Goal: Find specific page/section: Find specific page/section

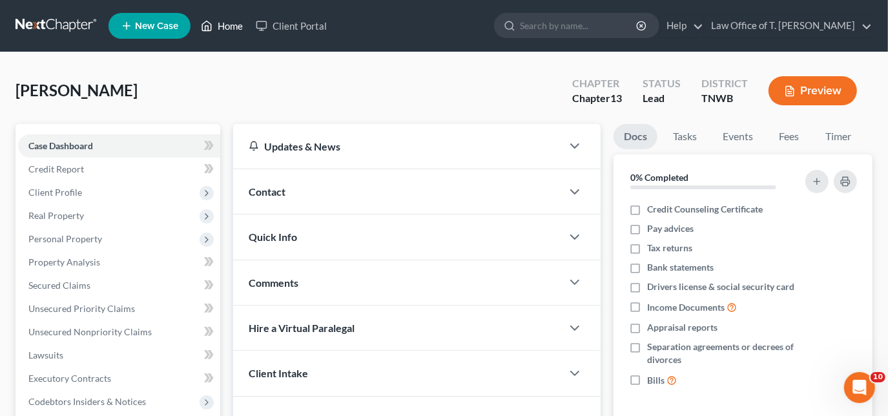
click at [223, 23] on link "Home" at bounding box center [221, 25] width 55 height 23
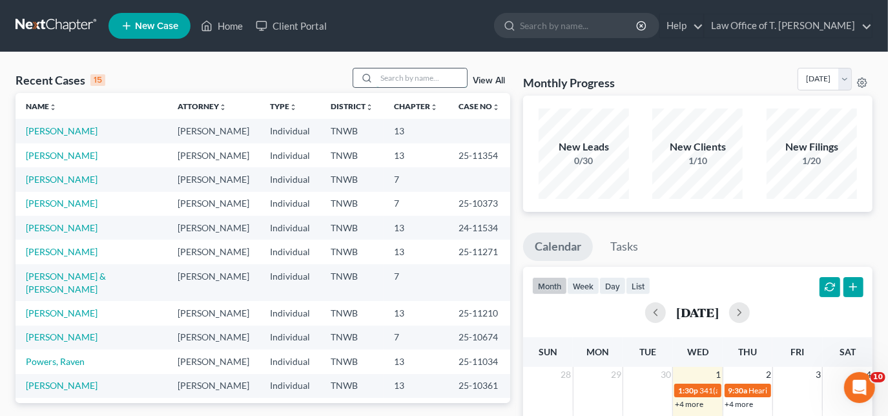
click at [408, 81] on input "search" at bounding box center [422, 77] width 90 height 19
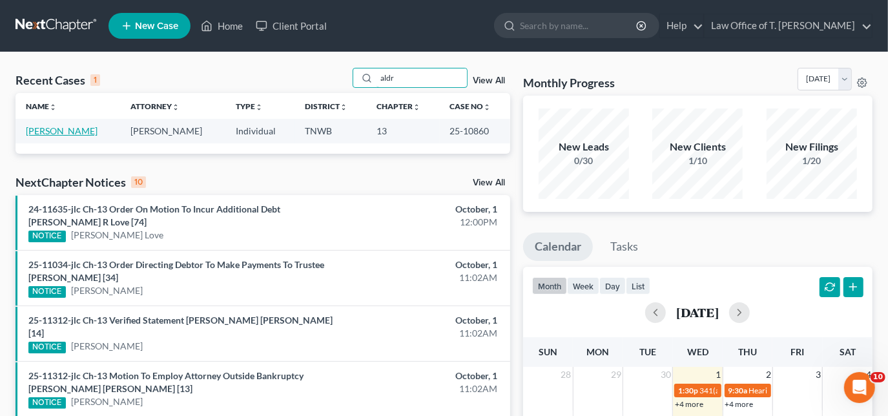
type input "aldr"
click at [66, 132] on link "[PERSON_NAME]" at bounding box center [62, 130] width 72 height 11
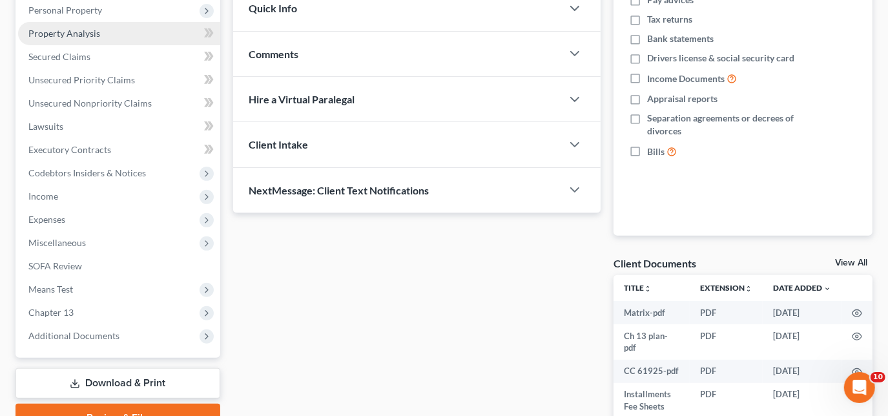
scroll to position [235, 0]
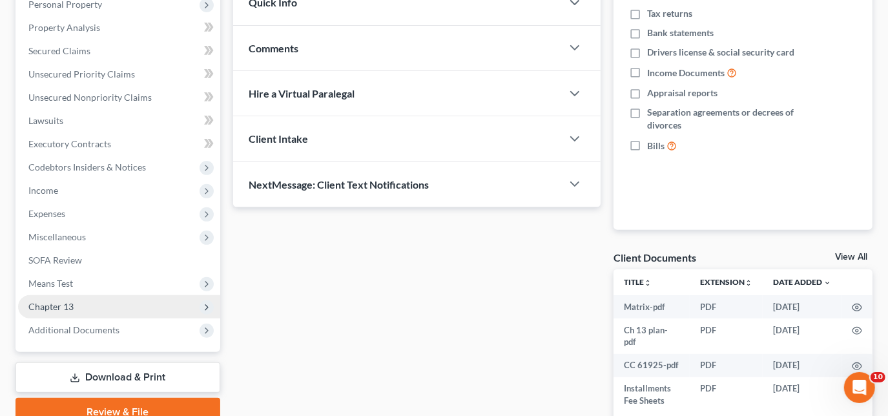
click at [74, 309] on span "Chapter 13" at bounding box center [119, 306] width 202 height 23
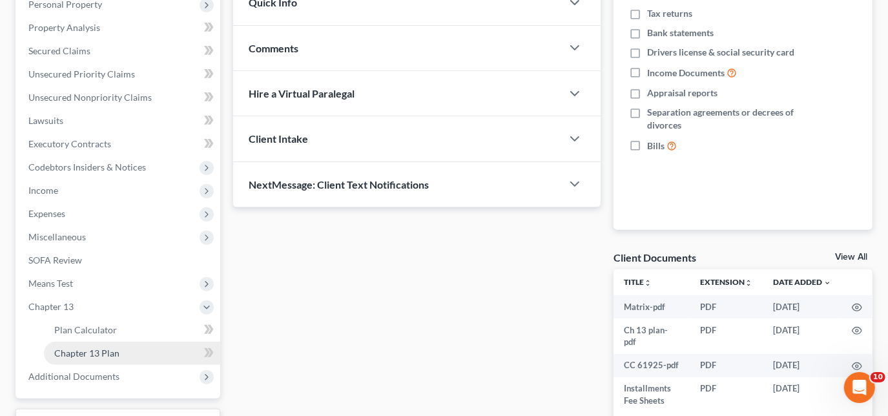
click at [110, 352] on span "Chapter 13 Plan" at bounding box center [86, 353] width 65 height 11
